Goal: Information Seeking & Learning: Learn about a topic

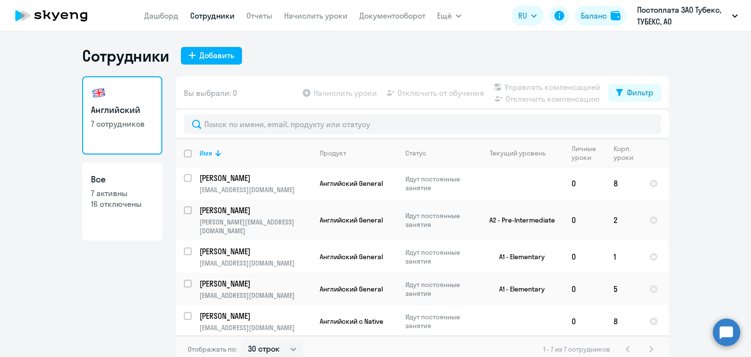
select select "30"
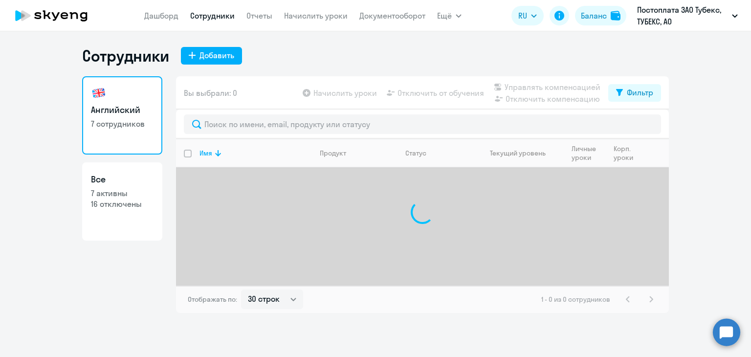
select select "30"
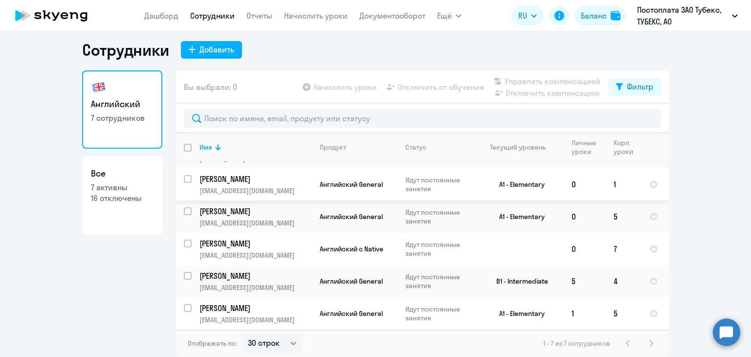
scroll to position [68, 0]
click at [209, 308] on p "[PERSON_NAME]" at bounding box center [254, 308] width 110 height 11
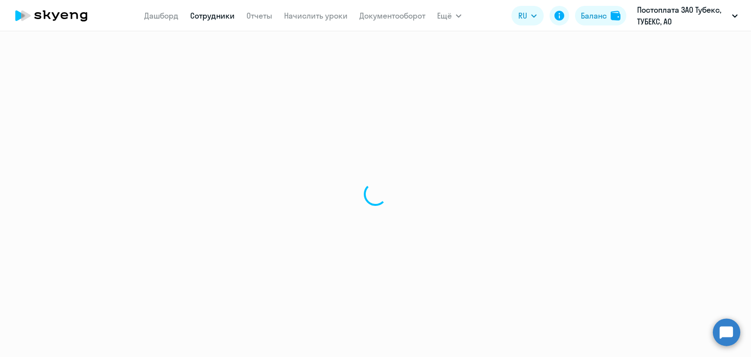
select select "english"
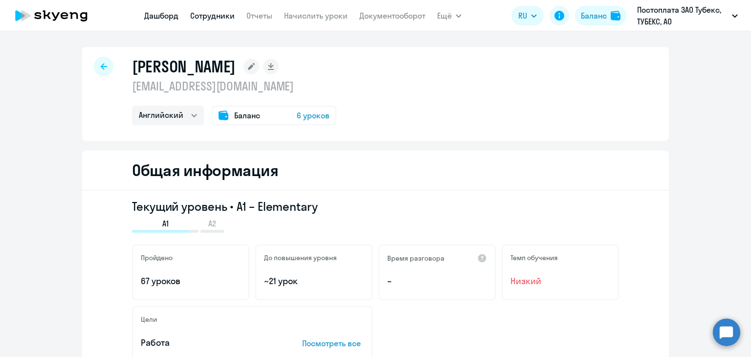
click at [168, 15] on link "Дашборд" at bounding box center [161, 16] width 34 height 10
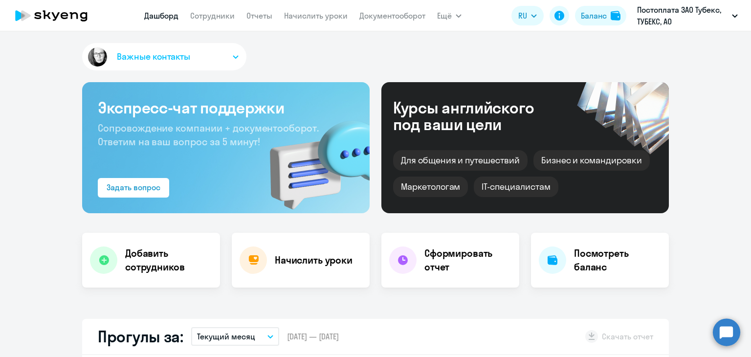
select select "30"
